Goal: Find specific page/section

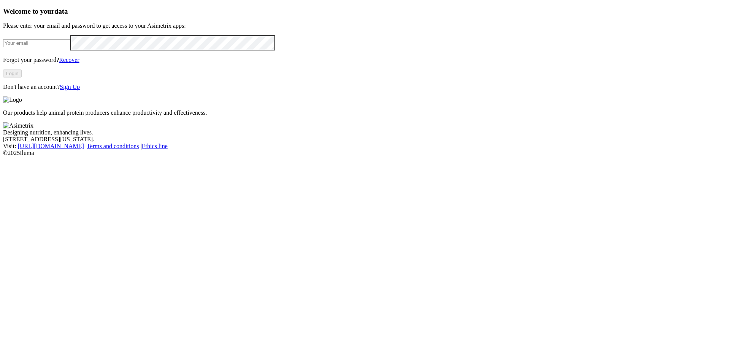
type input "[PERSON_NAME][EMAIL_ADDRESS][PERSON_NAME][DOMAIN_NAME]"
click at [22, 78] on button "Login" at bounding box center [12, 74] width 19 height 8
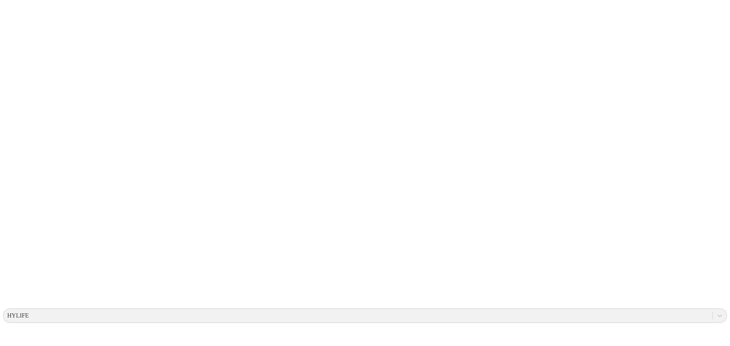
click at [15, 10] on icon at bounding box center [15, 155] width 24 height 304
